Goal: Entertainment & Leisure: Browse casually

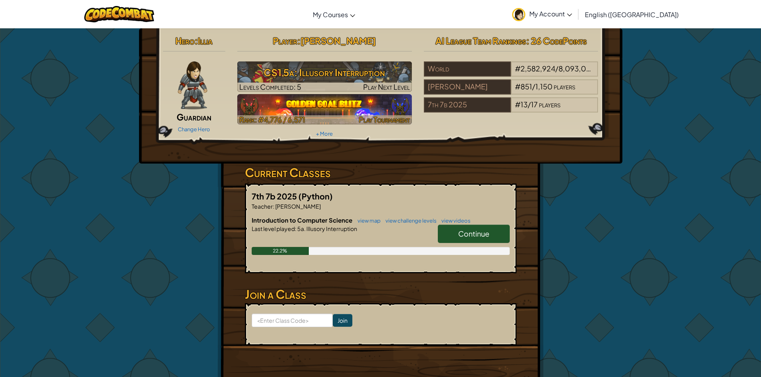
click at [373, 108] on img at bounding box center [324, 109] width 175 height 30
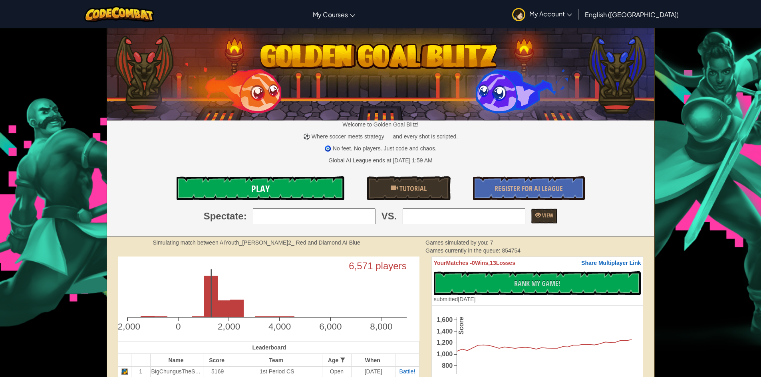
click at [310, 184] on link "Play" at bounding box center [261, 189] width 168 height 24
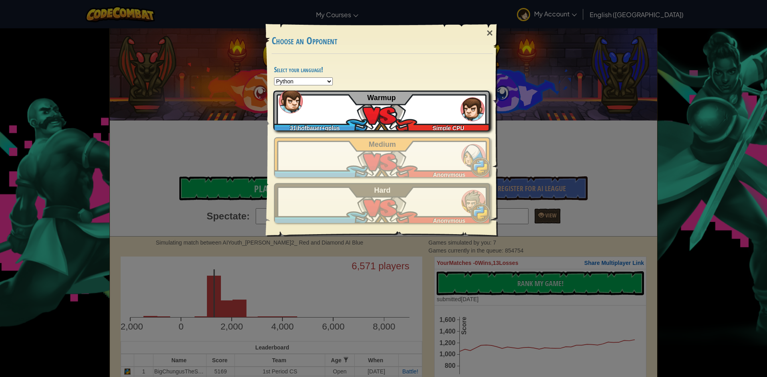
click at [419, 118] on div "31jhofbauer+gplus Simple CPU Warmup" at bounding box center [381, 111] width 216 height 40
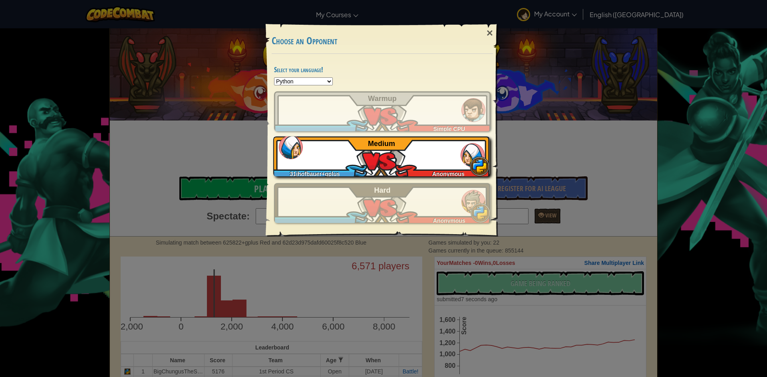
click at [437, 165] on div "31jhofbauer+gplus Anonymous Medium" at bounding box center [381, 157] width 216 height 40
